Goal: Find specific page/section: Find specific page/section

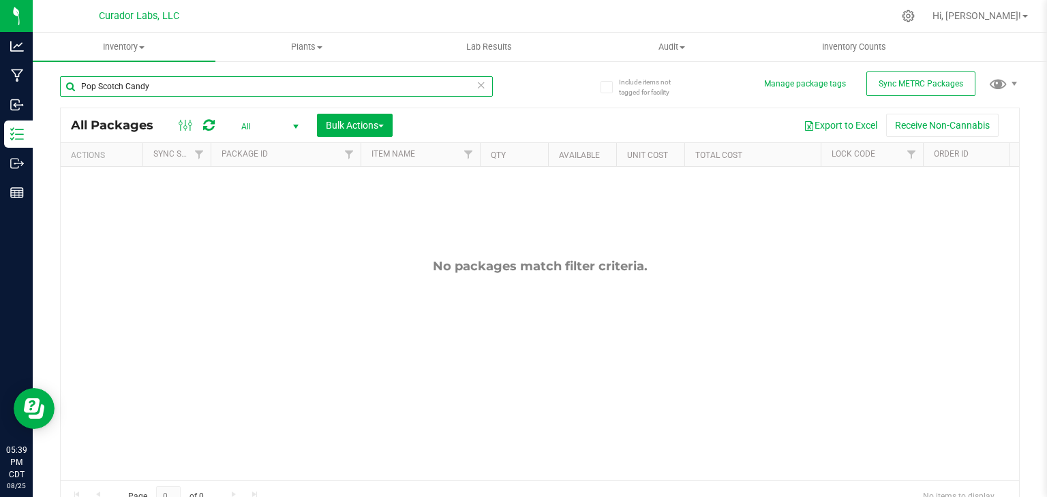
click at [151, 91] on input "Pop Scotch Candy" at bounding box center [276, 86] width 433 height 20
click at [277, 95] on input "Pop Scotch Candy" at bounding box center [276, 86] width 433 height 20
click at [300, 131] on span "select" at bounding box center [295, 126] width 11 height 11
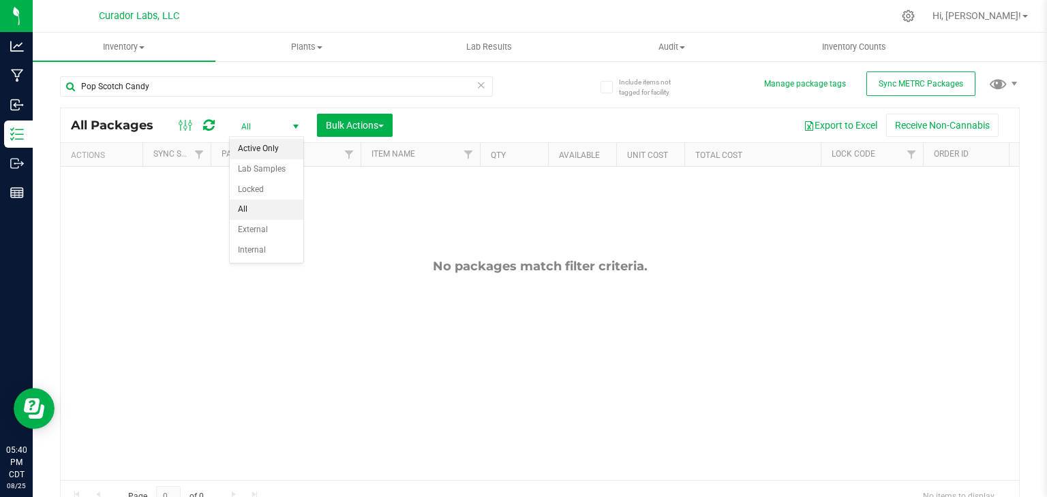
click at [271, 151] on li "Active Only" at bounding box center [267, 149] width 74 height 20
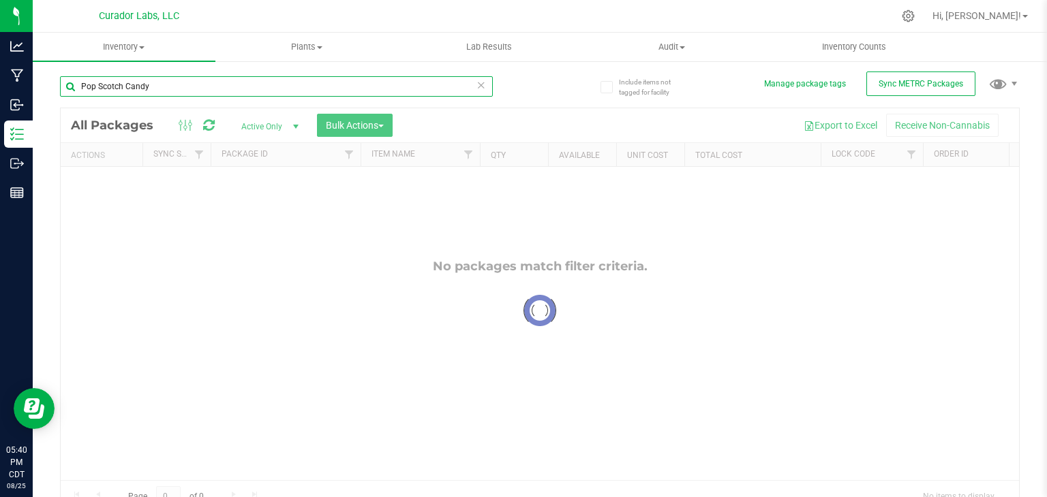
click at [266, 87] on input "Pop Scotch Candy" at bounding box center [276, 86] width 433 height 20
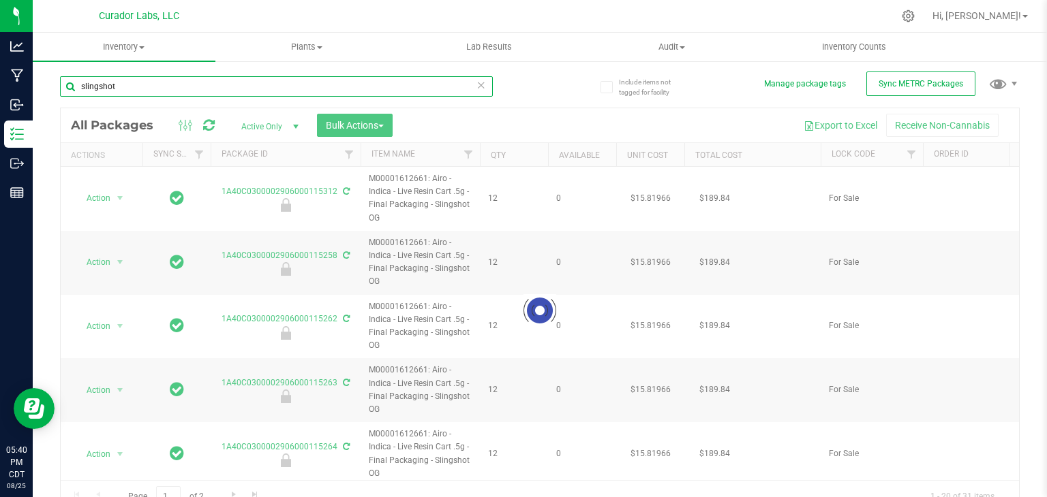
type input "slingshot o"
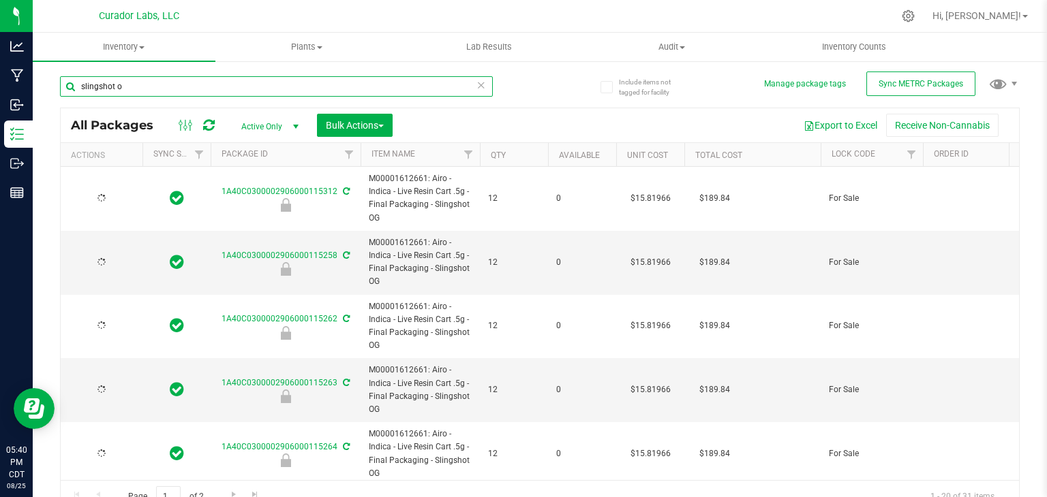
type input "[DATE]"
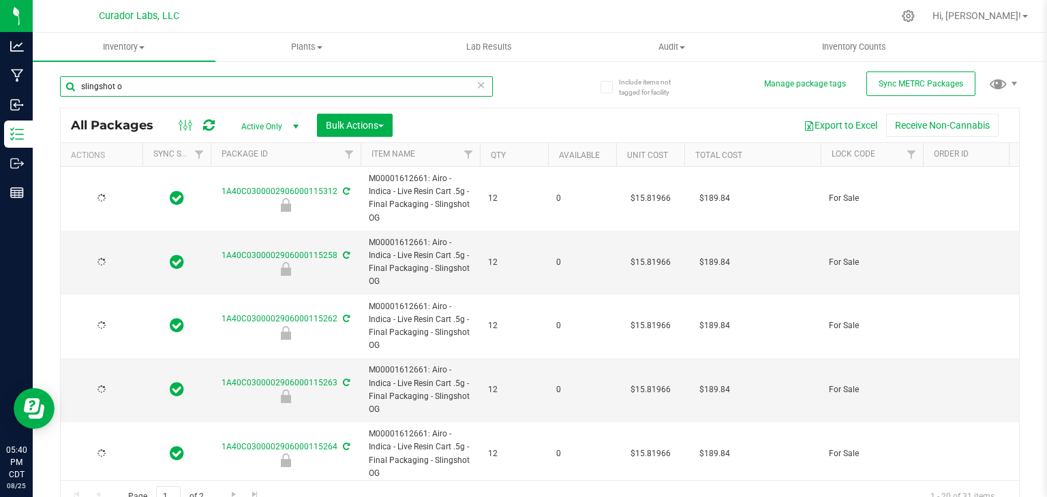
type input "[DATE]"
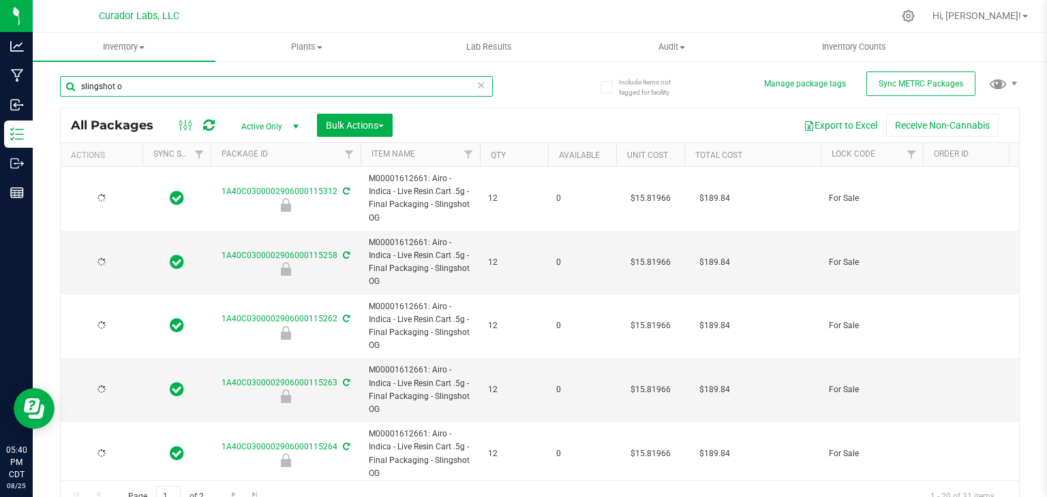
type input "[DATE]"
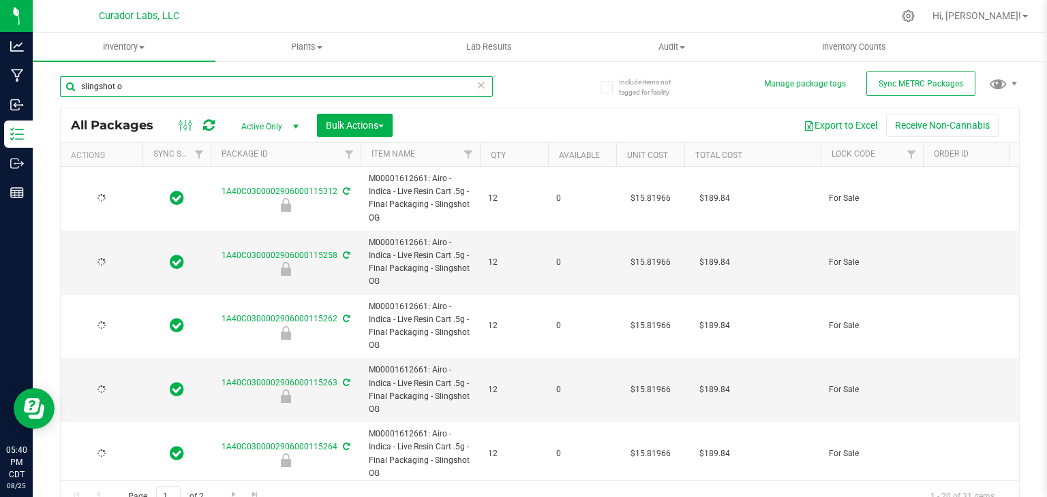
type input "[DATE]"
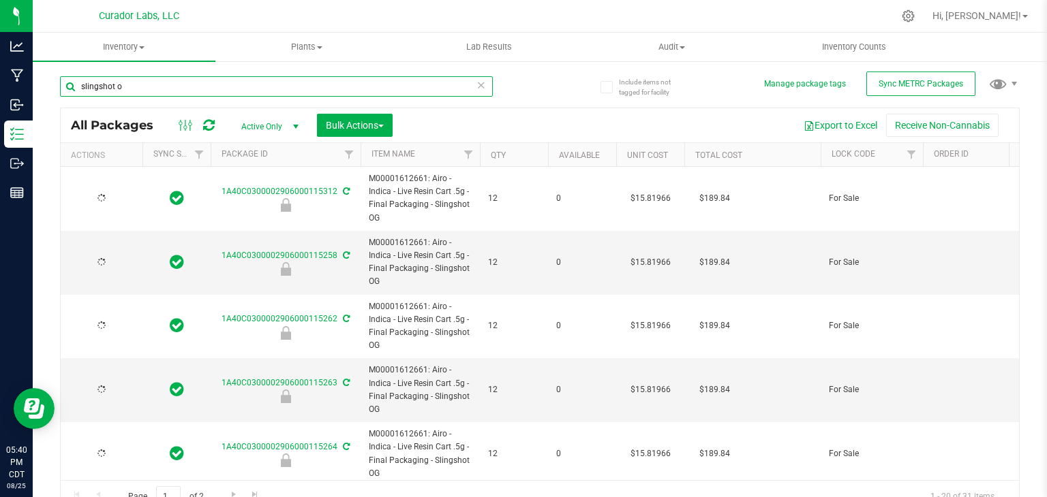
type input "slingshot og"
